Goal: Information Seeking & Learning: Check status

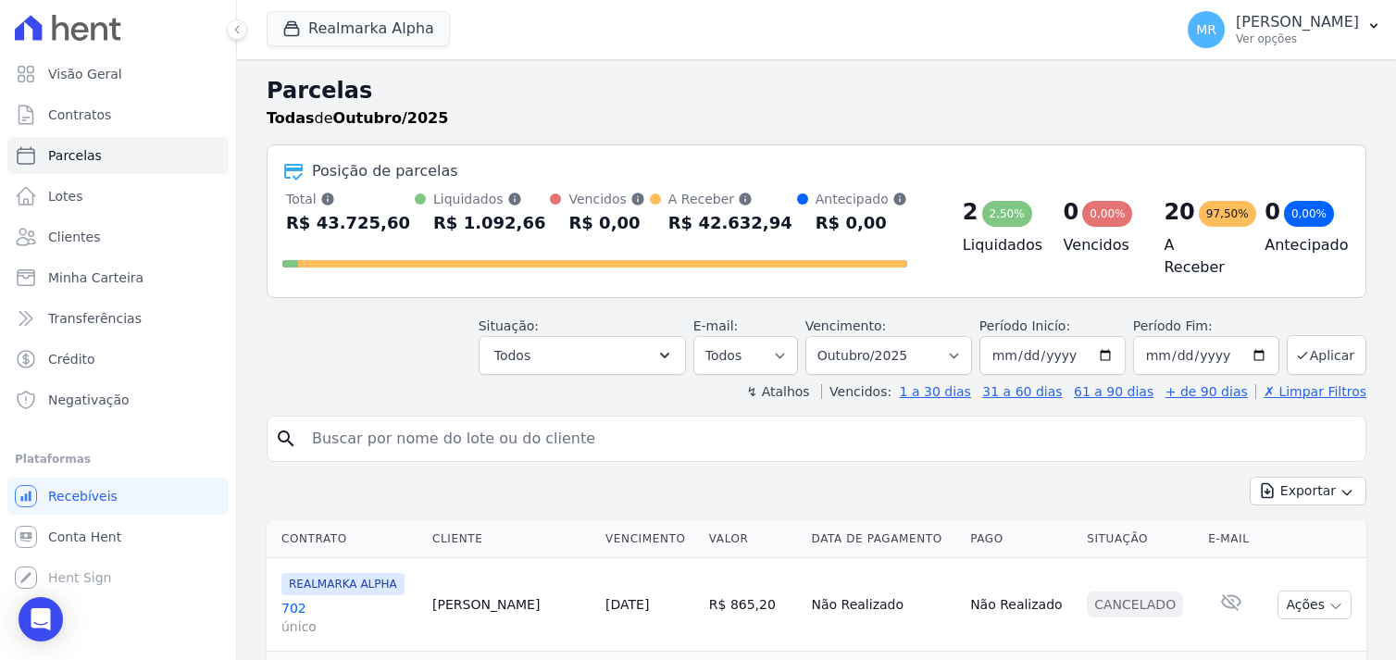
select select
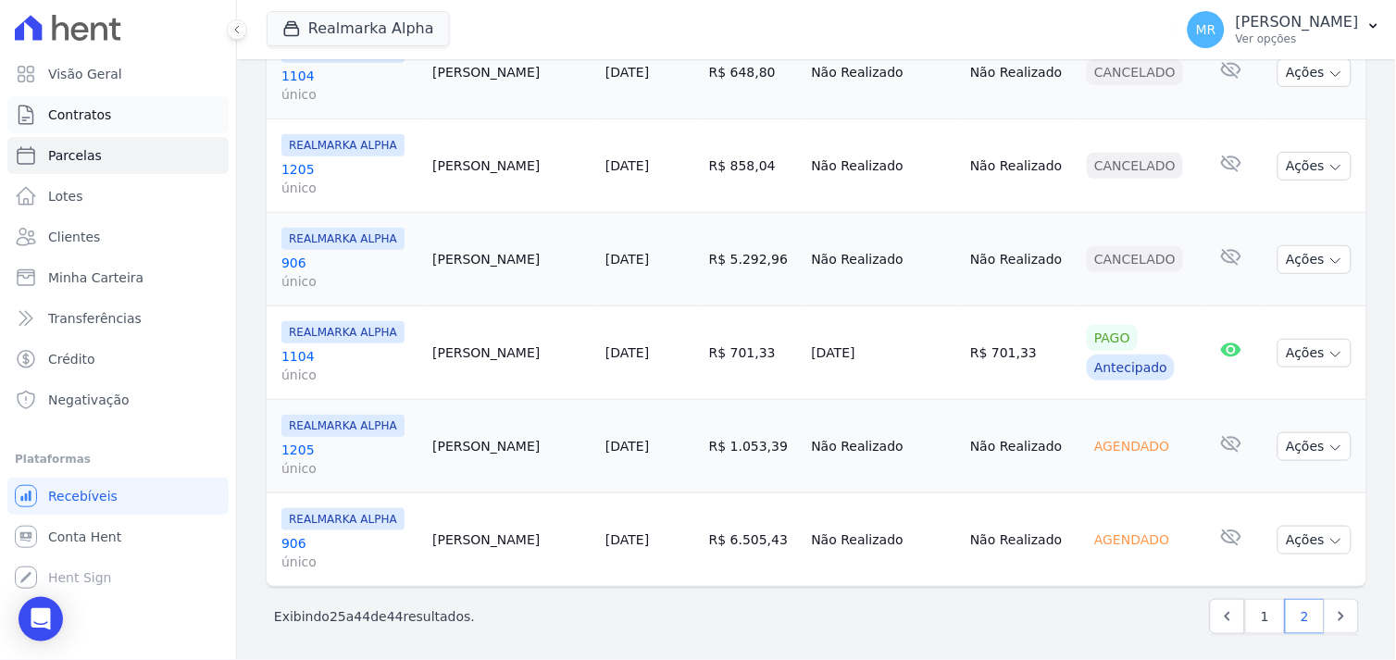
click at [81, 117] on span "Contratos" at bounding box center [79, 115] width 63 height 19
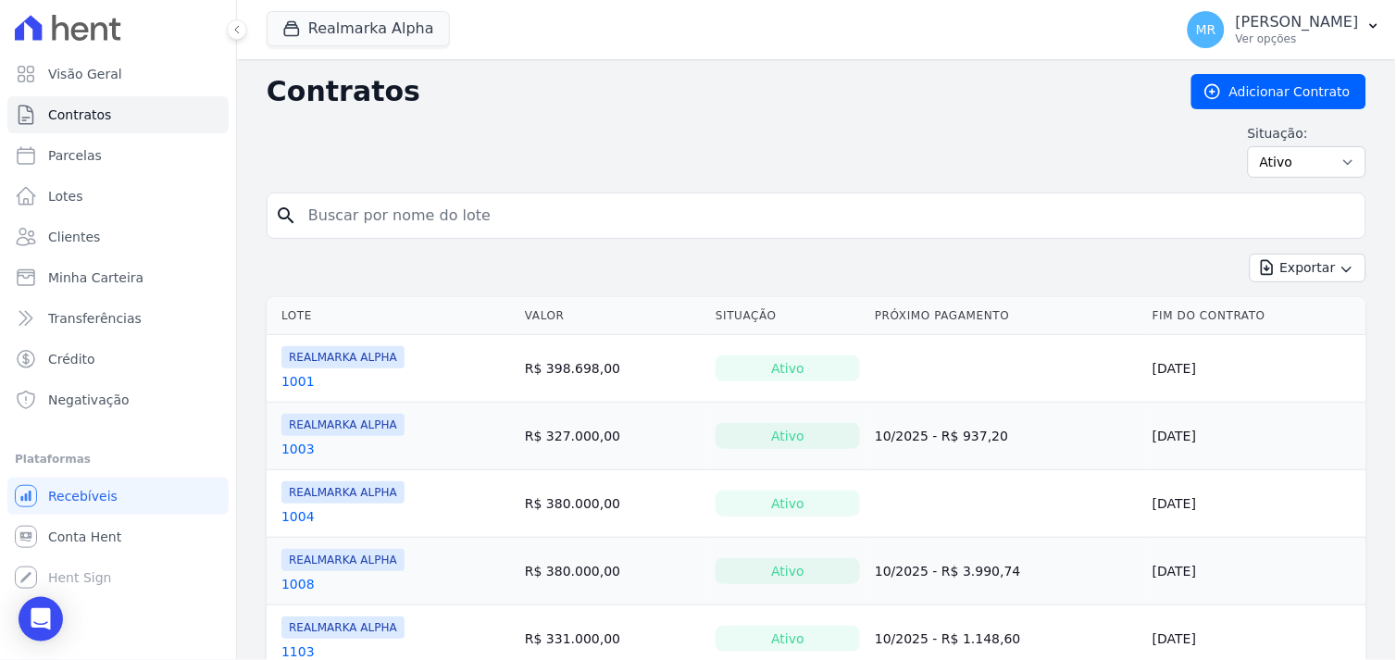
click at [415, 223] on input "search" at bounding box center [827, 215] width 1061 height 37
type input "702"
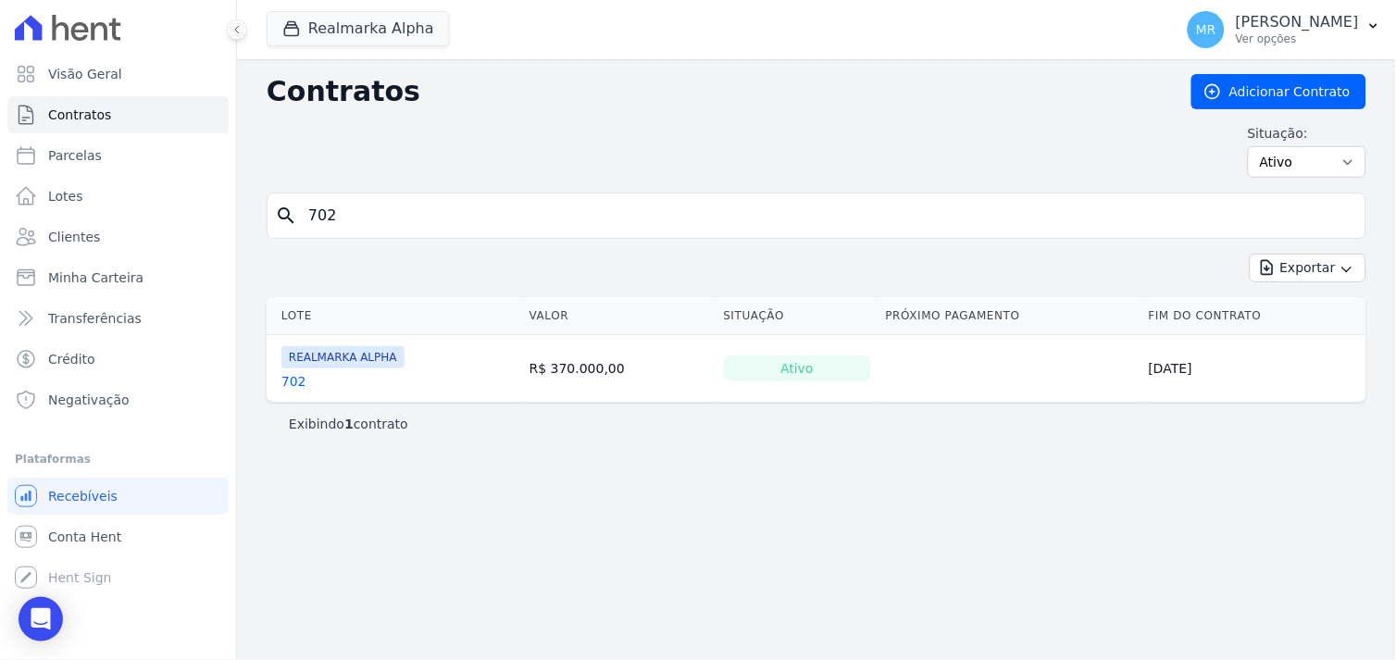
click at [292, 384] on link "702" at bounding box center [293, 381] width 25 height 19
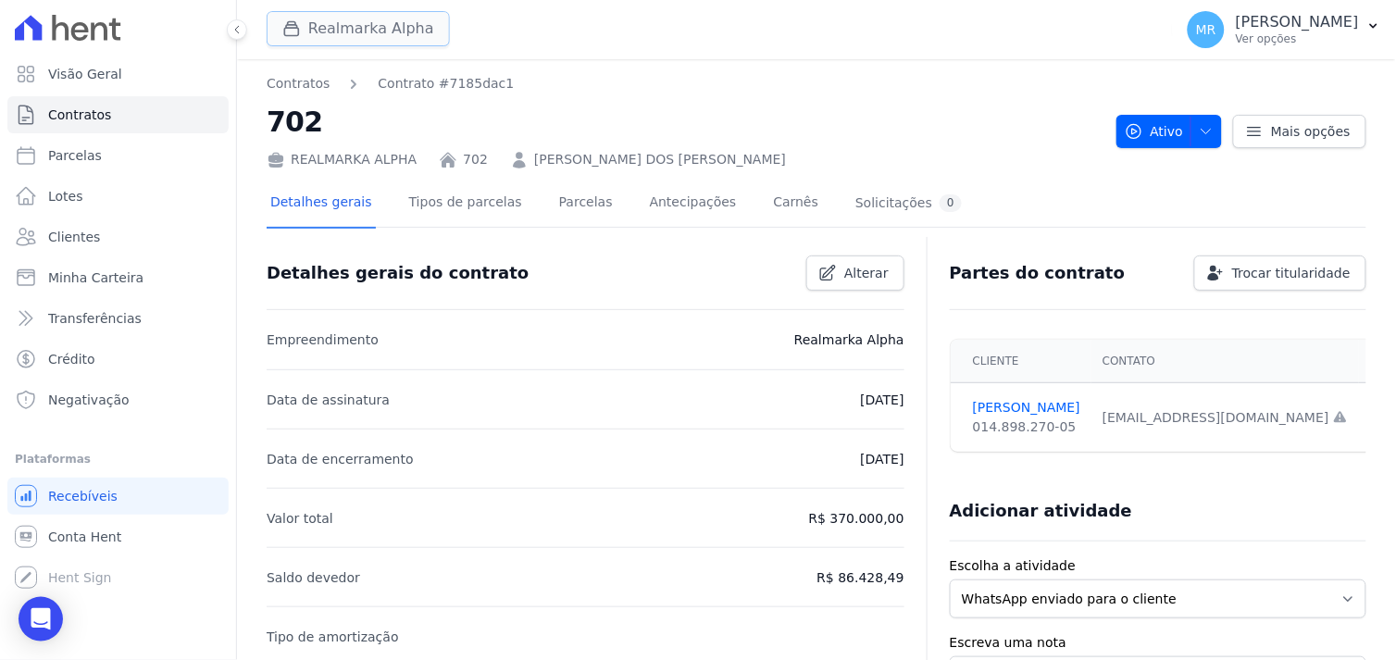
click at [317, 31] on button "Realmarka Alpha" at bounding box center [358, 28] width 183 height 35
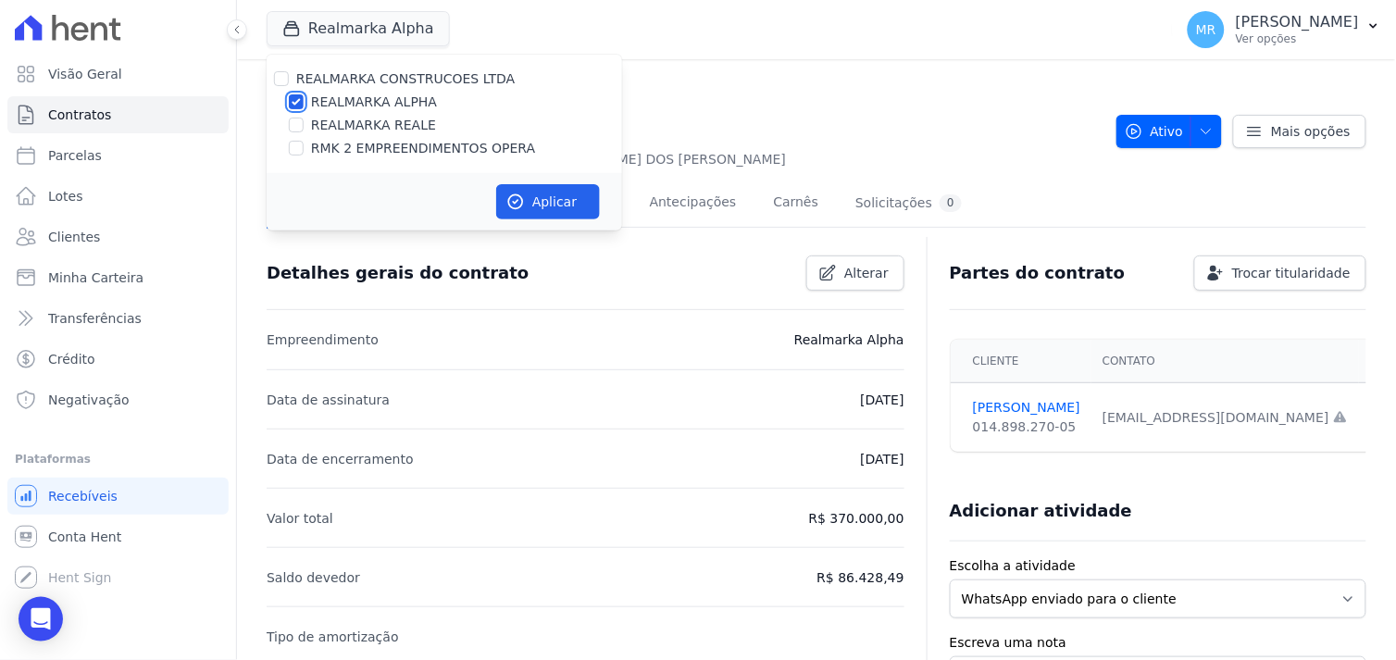
click at [298, 98] on input "REALMARKA ALPHA" at bounding box center [296, 101] width 15 height 15
checkbox input "false"
click at [289, 143] on input "RMK 2 EMPREENDIMENTOS OPERA" at bounding box center [296, 148] width 15 height 15
checkbox input "true"
click at [550, 210] on button "Aplicar" at bounding box center [548, 201] width 104 height 35
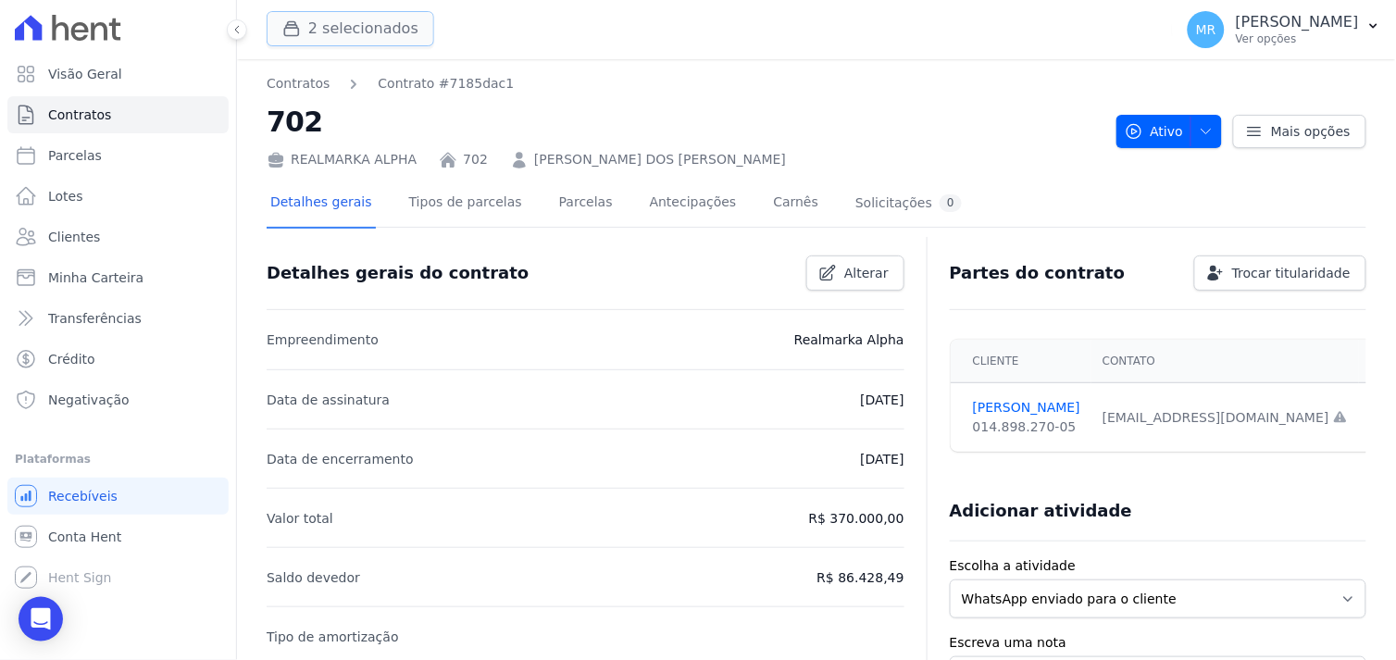
click at [305, 44] on button "2 selecionados" at bounding box center [351, 28] width 168 height 35
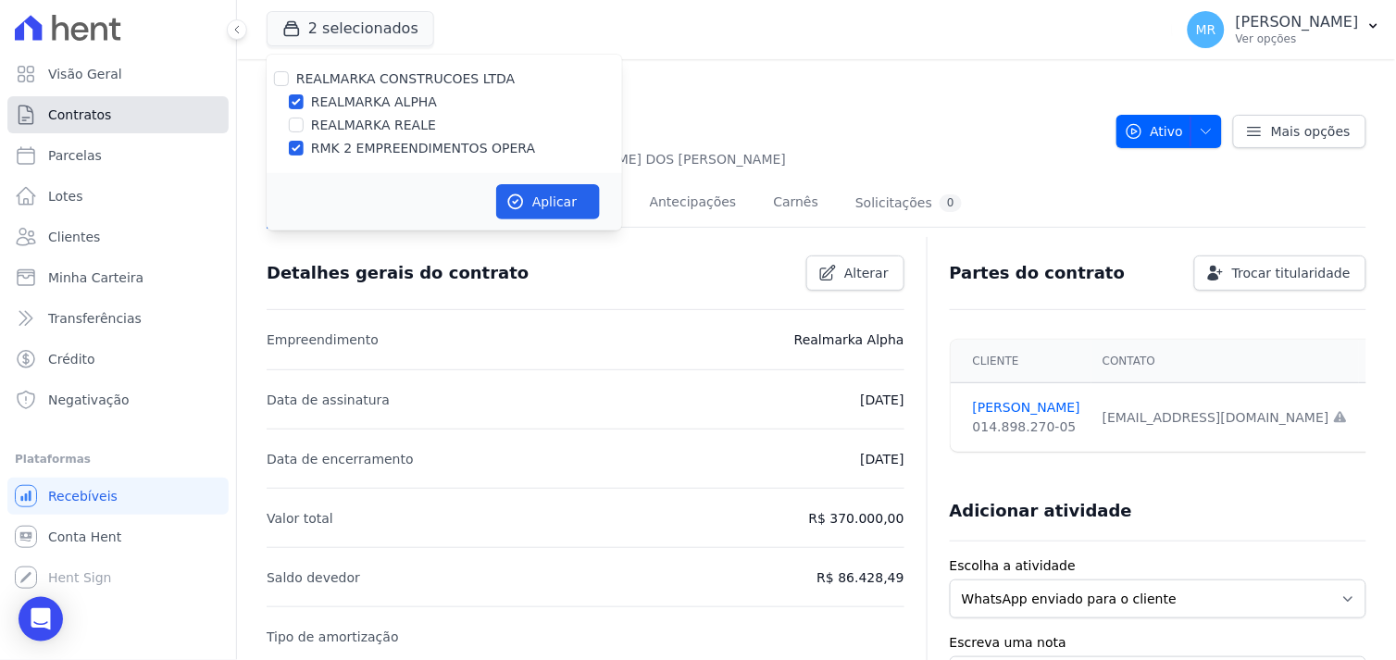
click at [108, 118] on link "Contratos" at bounding box center [117, 114] width 221 height 37
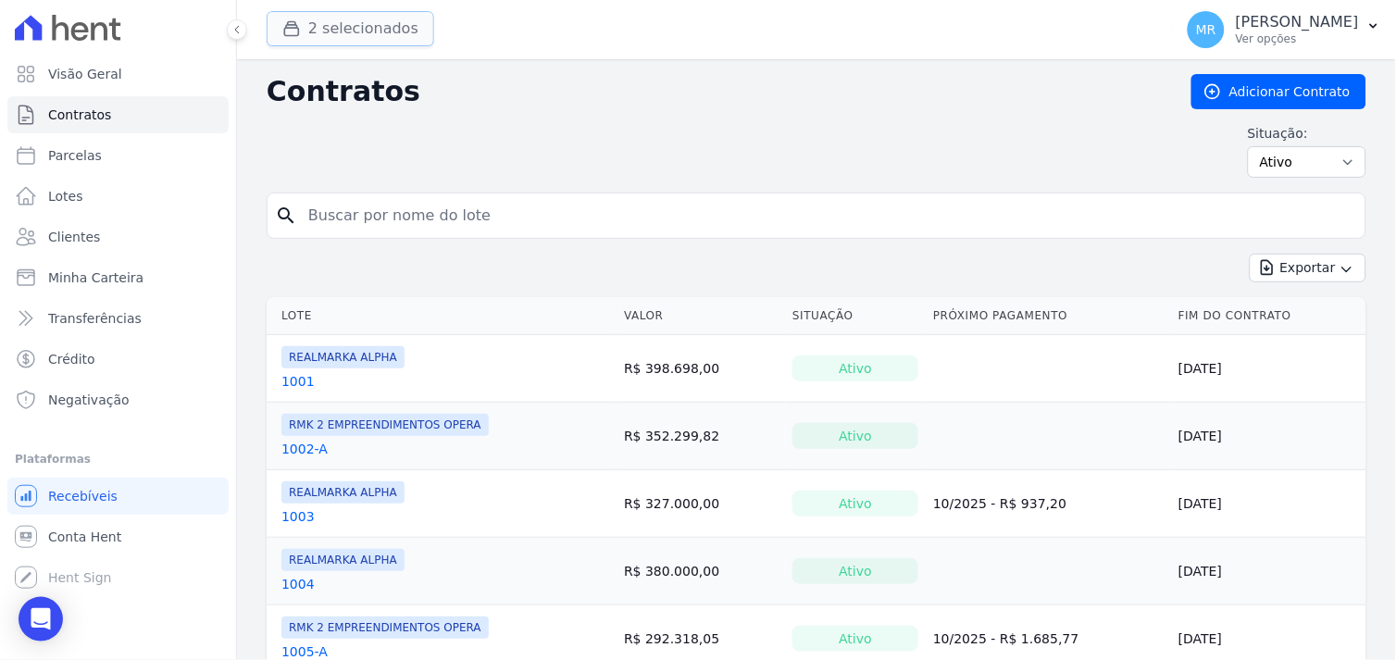
click at [363, 30] on button "2 selecionados" at bounding box center [351, 28] width 168 height 35
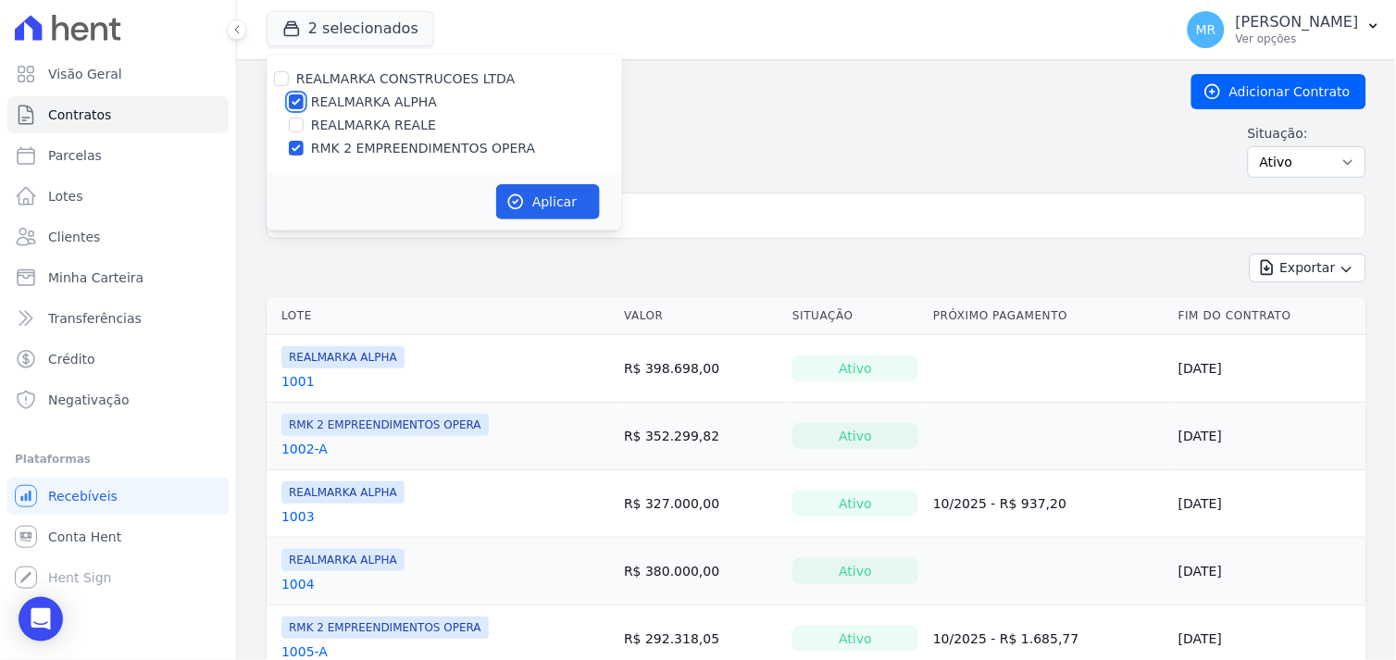
click at [297, 100] on input "REALMARKA ALPHA" at bounding box center [296, 101] width 15 height 15
checkbox input "false"
click at [531, 189] on button "Aplicar" at bounding box center [548, 201] width 104 height 35
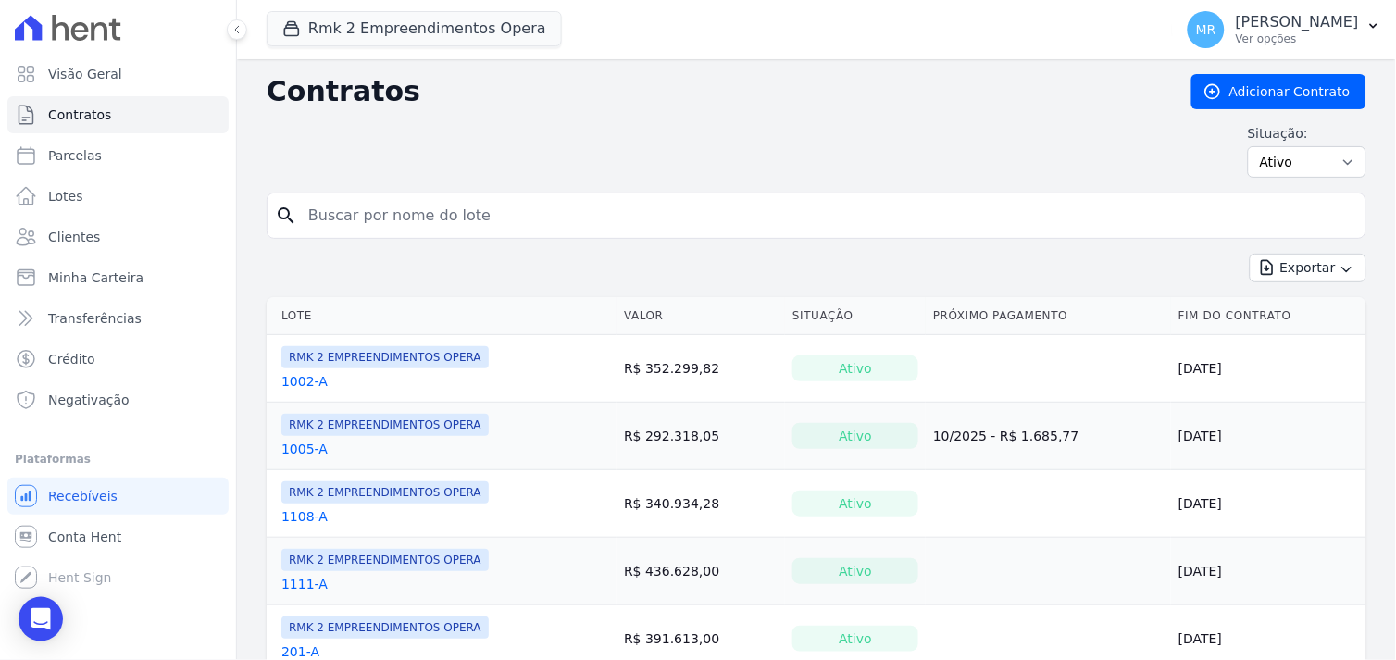
click at [387, 209] on input "search" at bounding box center [827, 215] width 1061 height 37
type input "702"
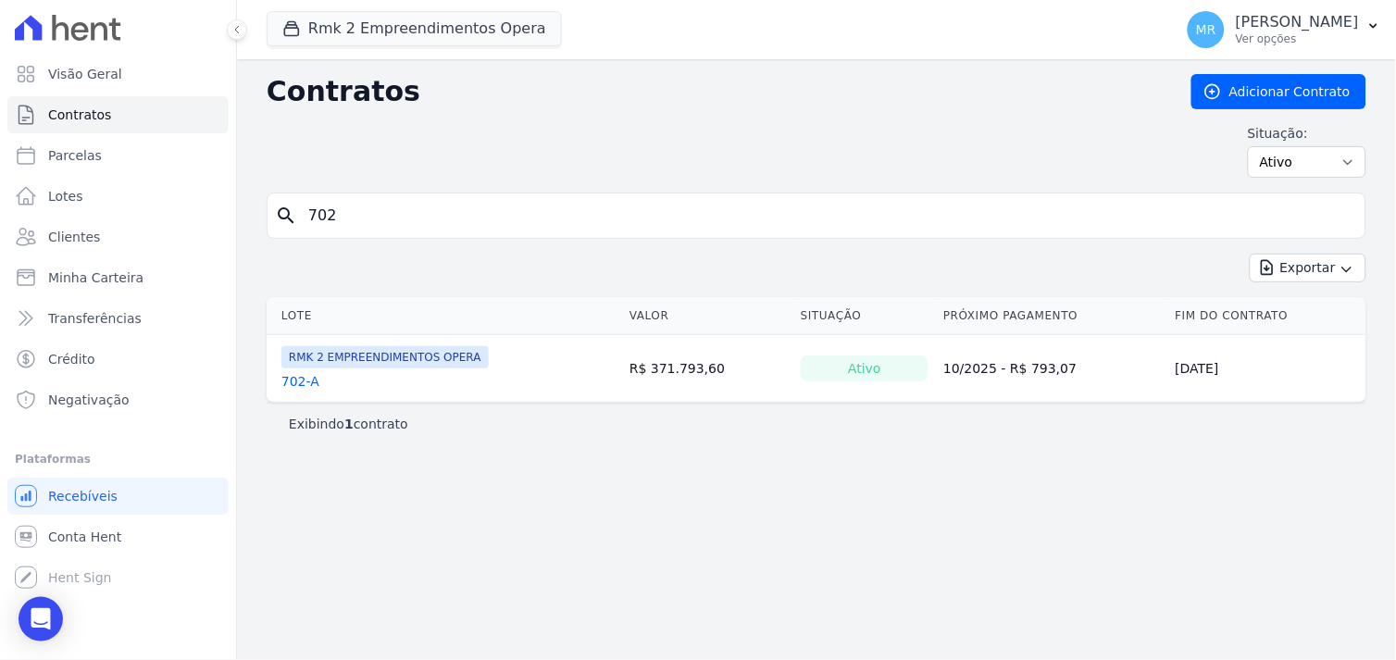
click at [305, 385] on link "702-A" at bounding box center [300, 381] width 38 height 19
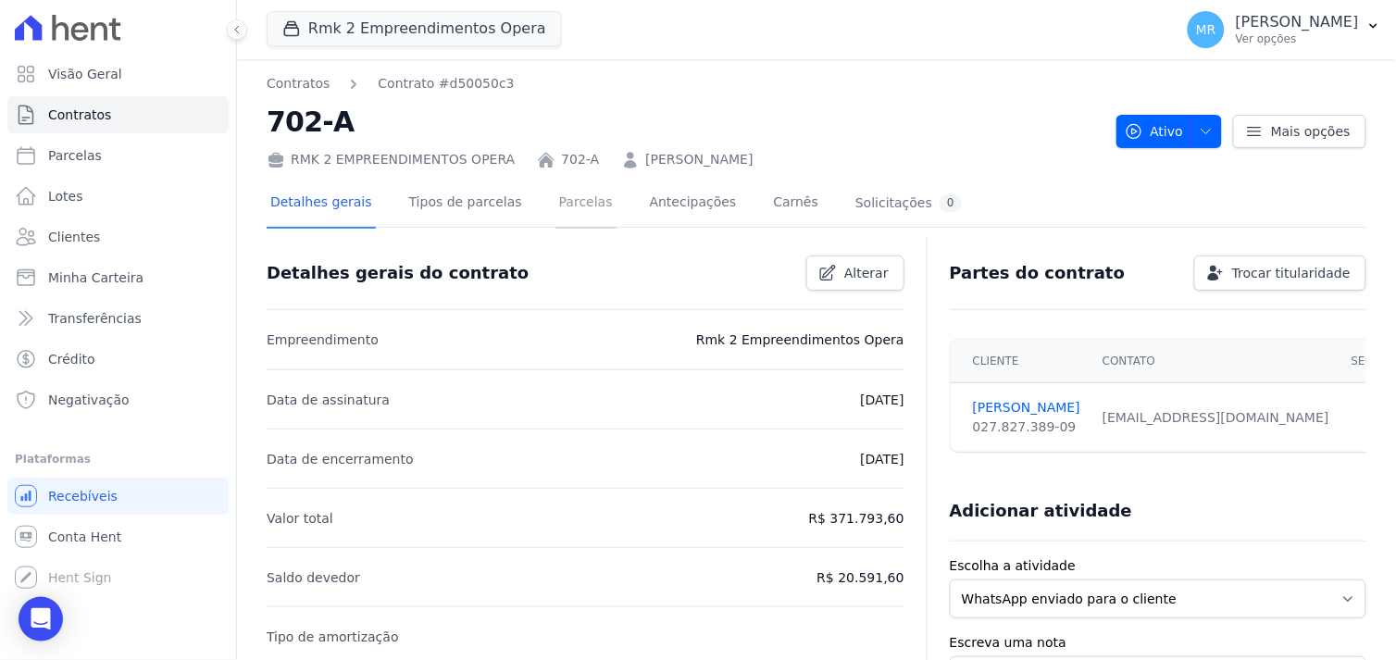
click at [560, 206] on link "Parcelas" at bounding box center [585, 204] width 61 height 49
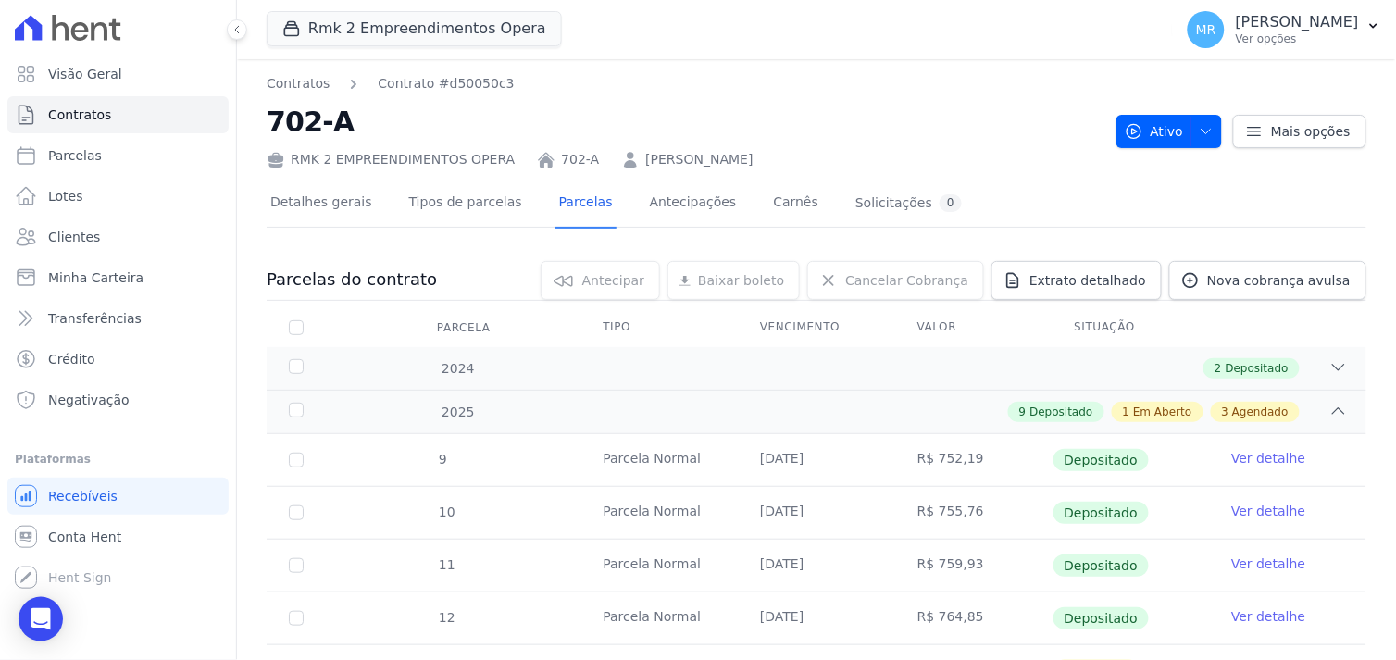
scroll to position [602, 0]
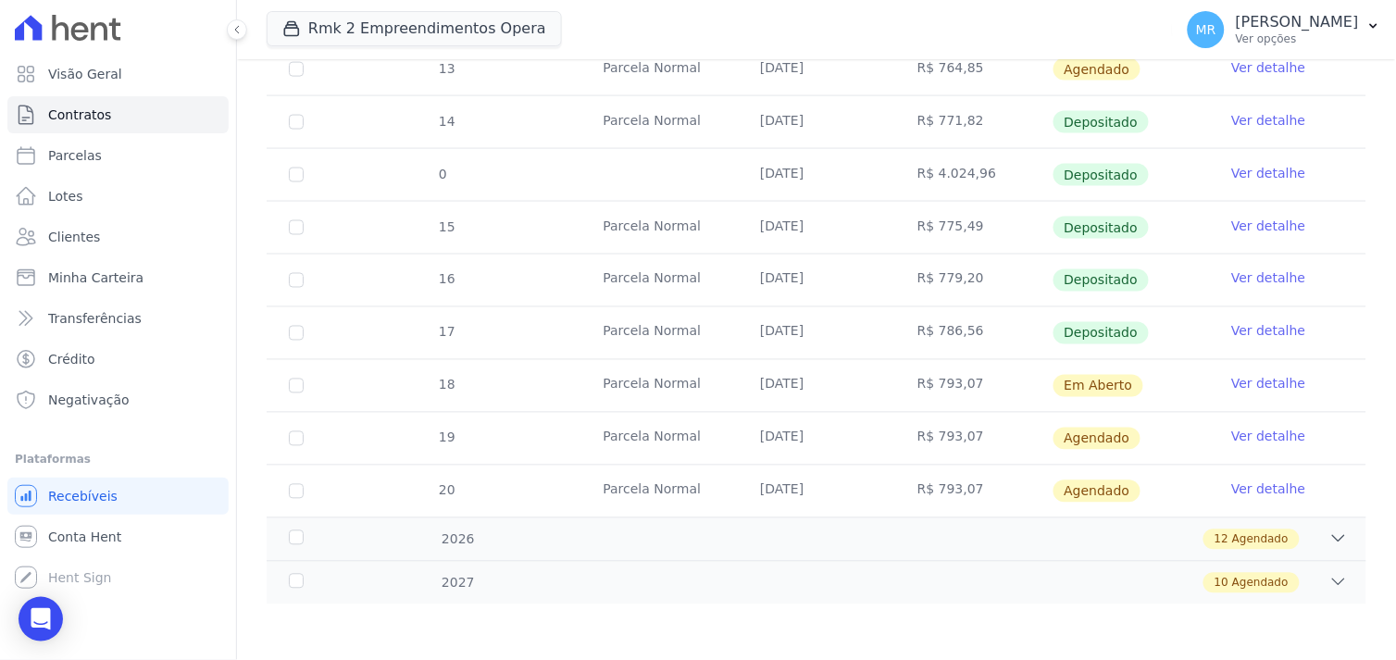
click at [1246, 382] on link "Ver detalhe" at bounding box center [1268, 384] width 74 height 19
